Goal: Transaction & Acquisition: Purchase product/service

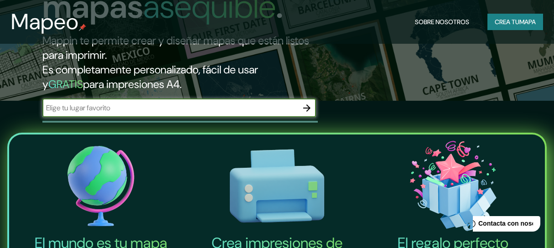
scroll to position [147, 0]
click at [143, 106] on input "text" at bounding box center [169, 108] width 255 height 10
paste input "Circuito Deportivo, [DATE][PERSON_NAME], 86190 Villahermosa, [GEOGRAPHIC_DATA]."
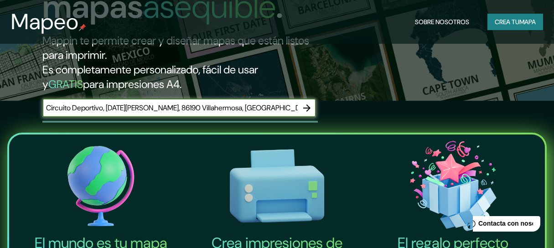
type input "Circuito Deportivo, [DATE][PERSON_NAME], 86190 Villahermosa, [GEOGRAPHIC_DATA]."
click at [309, 110] on icon "button" at bounding box center [306, 108] width 11 height 11
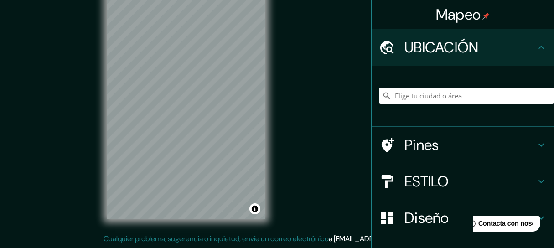
scroll to position [19, 0]
click at [455, 94] on input "Elige tu ciudad o área" at bounding box center [466, 96] width 175 height 16
paste input "Circuito Deportivo, [DATE][PERSON_NAME], 86190 Villahermosa, [GEOGRAPHIC_DATA]."
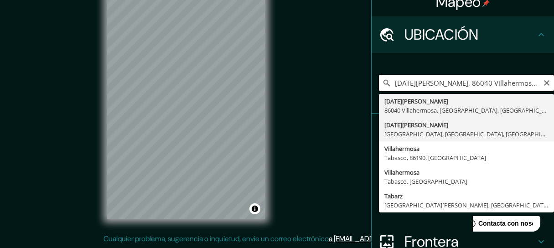
scroll to position [3, 0]
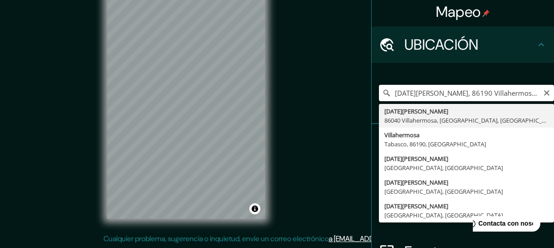
type input "[DATE][PERSON_NAME], 86040 Villahermosa, [GEOGRAPHIC_DATA], [GEOGRAPHIC_DATA]"
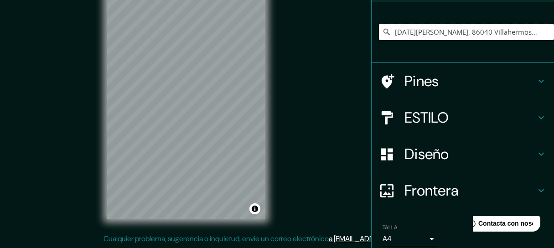
scroll to position [65, 0]
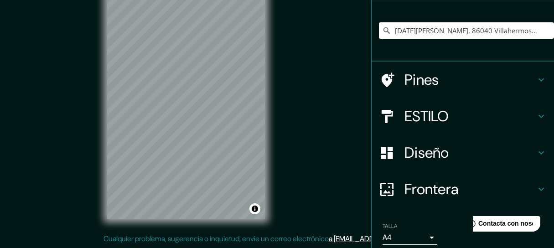
click at [460, 148] on h4 "Diseño" at bounding box center [469, 153] width 131 height 18
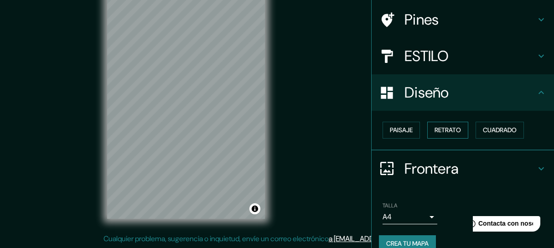
click at [457, 129] on button "Retrato" at bounding box center [447, 130] width 41 height 17
click at [493, 130] on button "Cuadrado" at bounding box center [499, 130] width 48 height 17
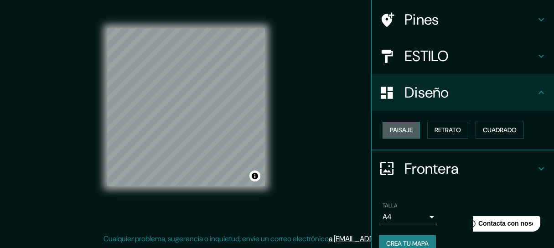
click at [410, 128] on button "Paisaje" at bounding box center [400, 130] width 37 height 17
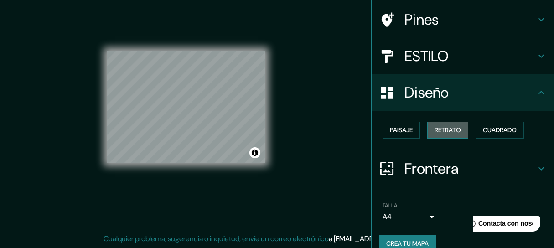
click at [453, 132] on button "Retrato" at bounding box center [447, 130] width 41 height 17
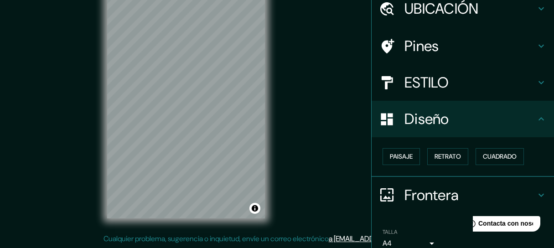
scroll to position [15, 0]
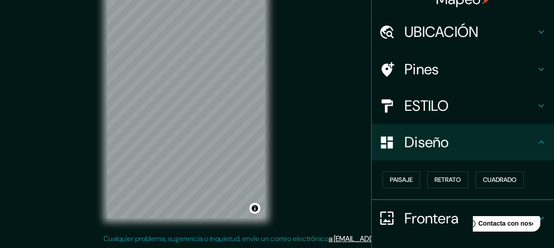
click at [423, 114] on div "ESTILO" at bounding box center [463, 106] width 182 height 36
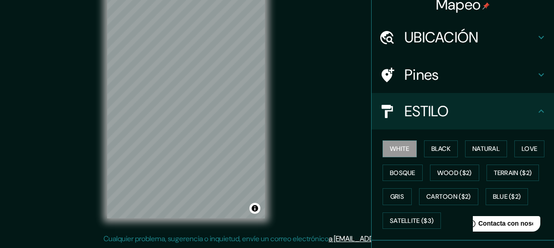
scroll to position [10, 0]
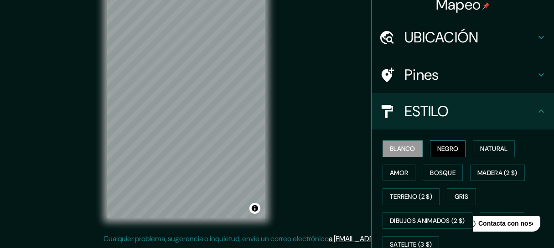
click at [449, 142] on button "NEGRO" at bounding box center [448, 148] width 36 height 17
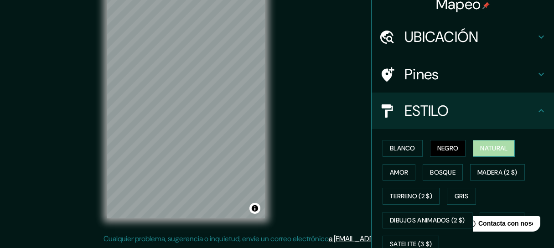
click at [508, 146] on button "Natural" at bounding box center [494, 148] width 42 height 17
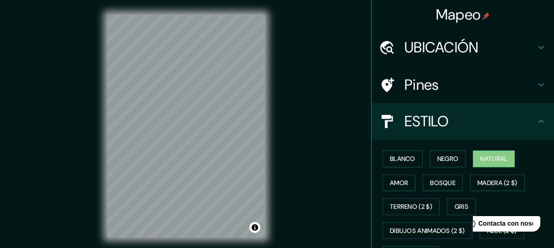
scroll to position [0, 0]
click at [453, 45] on h4 "UBICACIÓN" at bounding box center [469, 47] width 131 height 18
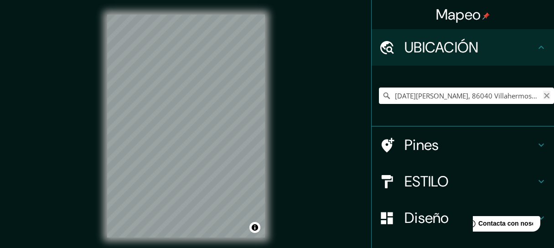
click at [544, 94] on icon "borrar" at bounding box center [546, 95] width 7 height 7
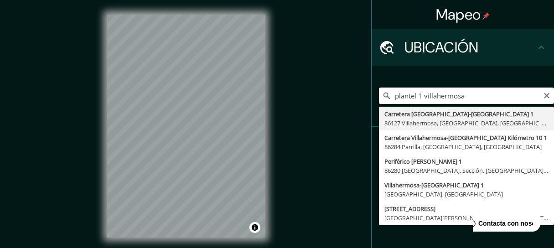
type input "plantel 1 Villahermosa"
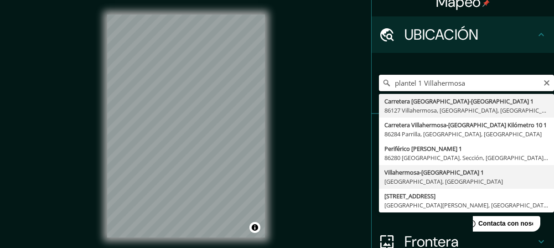
scroll to position [12, 0]
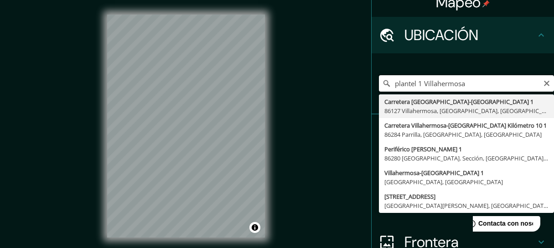
click at [482, 84] on input "plantel 1 Villahermosa" at bounding box center [466, 83] width 175 height 16
drag, startPoint x: 469, startPoint y: 84, endPoint x: 359, endPoint y: 85, distance: 109.4
click at [360, 85] on div "Mapeo UBICACIÓN plantel 1 Villahermosa Carretera [GEOGRAPHIC_DATA]-[GEOGRAPHIC_…" at bounding box center [277, 133] width 554 height 267
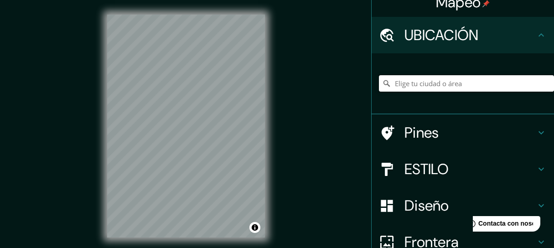
paste input "Circuito Deportivo, [DATE][PERSON_NAME], 86190 Villahermosa, [GEOGRAPHIC_DATA]."
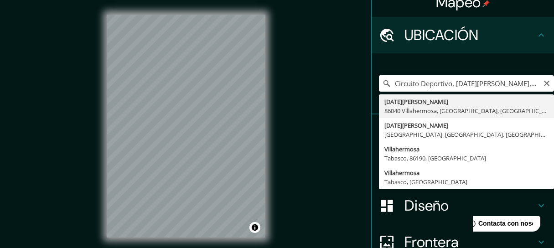
click at [453, 82] on input "Circuito Deportivo, [DATE][PERSON_NAME], 86190 Villahermosa, [GEOGRAPHIC_DATA]." at bounding box center [466, 83] width 175 height 16
type input "[DATE][PERSON_NAME], 86040 Villahermosa, [GEOGRAPHIC_DATA], [GEOGRAPHIC_DATA]"
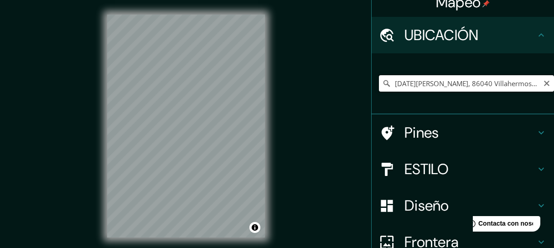
click at [467, 89] on input "[DATE][PERSON_NAME], 86040 Villahermosa, [GEOGRAPHIC_DATA], [GEOGRAPHIC_DATA]" at bounding box center [466, 83] width 175 height 16
click at [548, 84] on icon "borrar" at bounding box center [546, 83] width 5 height 5
paste input "Circuito Deportivo, [DATE][PERSON_NAME], 86190 Villahermosa, [GEOGRAPHIC_DATA]."
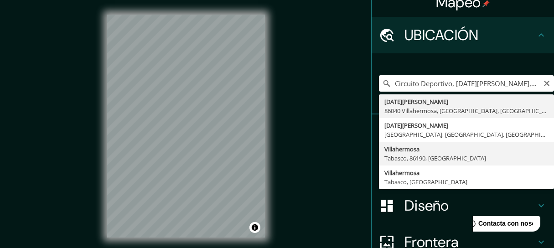
type input "Villahermosa, [GEOGRAPHIC_DATA], 86190, [GEOGRAPHIC_DATA]"
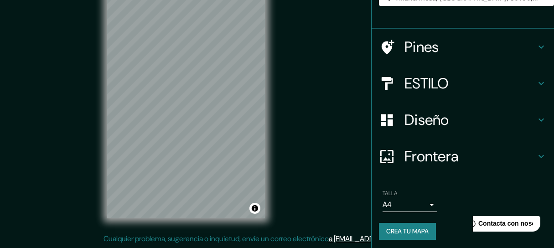
scroll to position [19, 0]
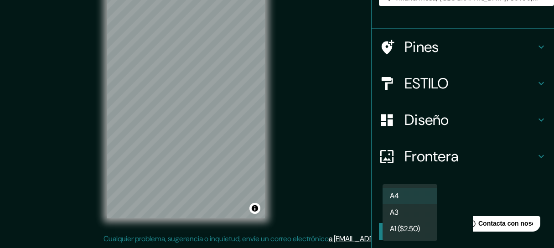
click at [434, 203] on body "Mapeo UBICACIÓN Villahermosa, [GEOGRAPHIC_DATA], 86190, [GEOGRAPHIC_DATA] Pines…" at bounding box center [277, 105] width 554 height 248
click at [475, 173] on div at bounding box center [277, 124] width 554 height 248
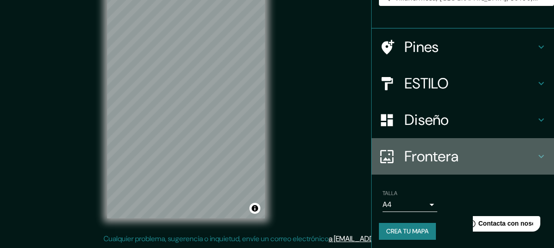
click at [458, 148] on h4 "Frontera" at bounding box center [469, 156] width 131 height 18
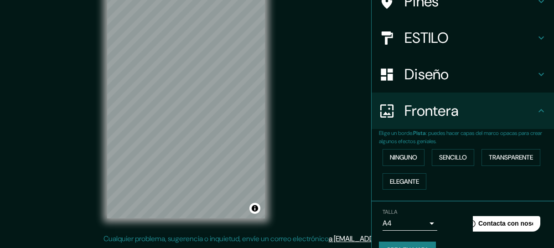
click at [421, 60] on div "Diseño" at bounding box center [463, 74] width 182 height 36
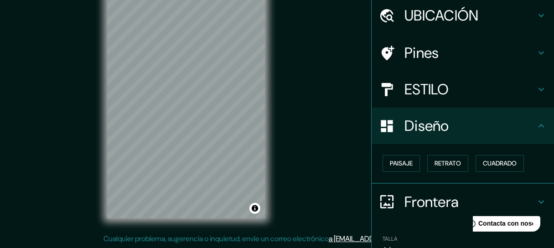
scroll to position [34, 0]
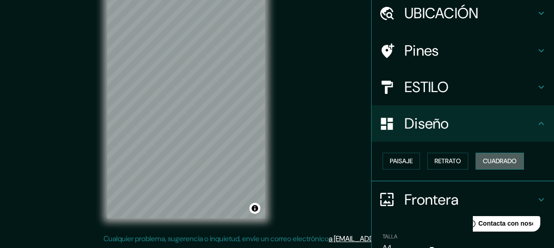
click at [492, 157] on button "Cuadrado" at bounding box center [499, 161] width 48 height 17
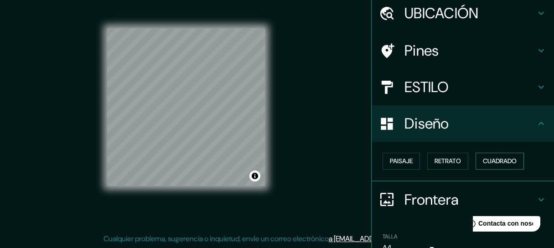
click at [492, 157] on button "Cuadrado" at bounding box center [499, 161] width 48 height 17
click at [442, 158] on button "Retrato" at bounding box center [447, 161] width 41 height 17
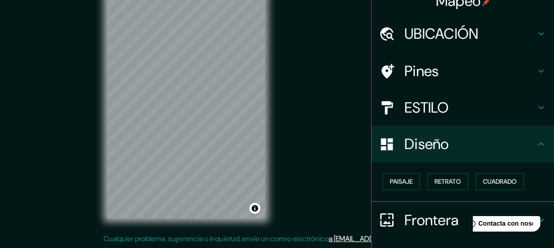
scroll to position [8, 0]
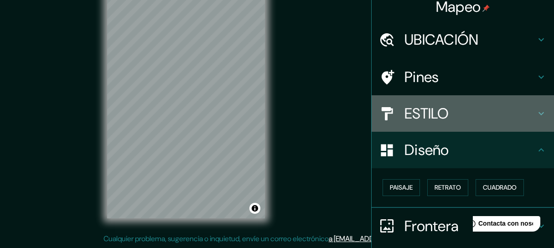
click at [435, 118] on h4 "ESTILO" at bounding box center [469, 113] width 131 height 18
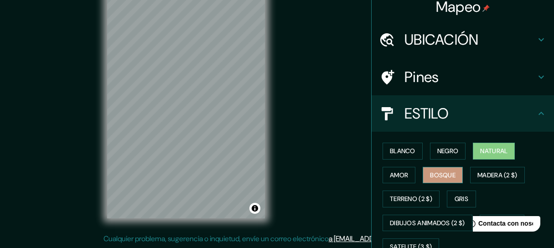
click at [438, 169] on button "Bosque" at bounding box center [443, 175] width 40 height 17
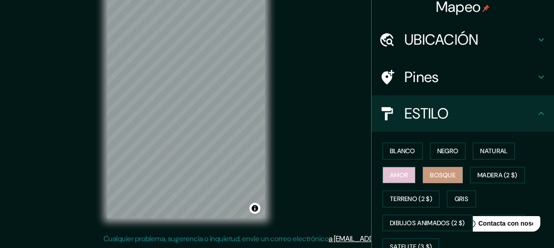
click at [408, 174] on button "amor" at bounding box center [398, 175] width 33 height 17
click at [411, 158] on div "blanco NEGRO Natural amor Bosque MADERA (2 $) TERRENO (2 $) Gris DIBUJOS ANIMAD…" at bounding box center [466, 199] width 175 height 120
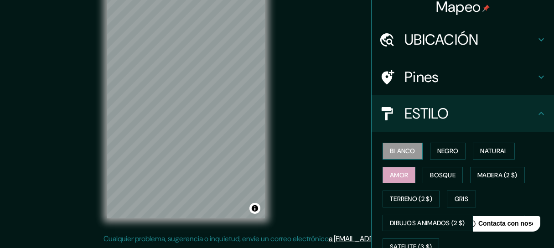
click at [412, 153] on button "blanco" at bounding box center [402, 151] width 40 height 17
click at [453, 150] on button "NEGRO" at bounding box center [448, 151] width 36 height 17
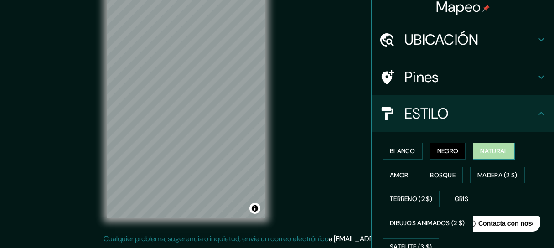
click at [486, 149] on button "Natural" at bounding box center [494, 151] width 42 height 17
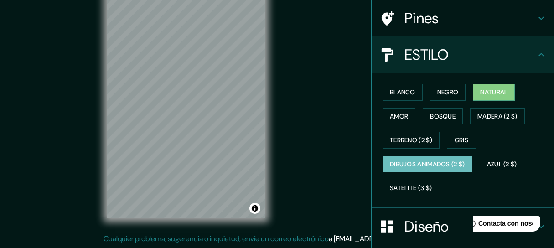
scroll to position [75, 0]
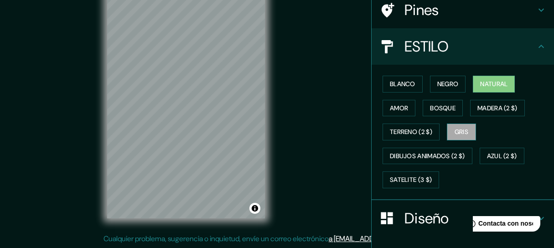
click at [463, 124] on button "Gris" at bounding box center [461, 132] width 29 height 17
click at [498, 88] on button "Natural" at bounding box center [494, 84] width 42 height 17
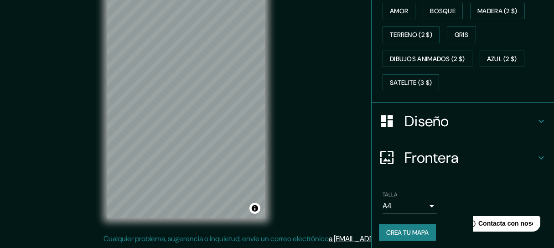
scroll to position [19, 0]
